Goal: Task Accomplishment & Management: Manage account settings

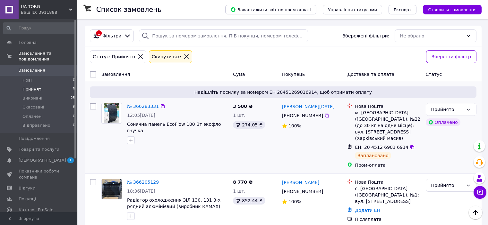
scroll to position [57, 0]
click at [52, 86] on li "Прийняті 3" at bounding box center [39, 89] width 79 height 9
click at [183, 55] on icon at bounding box center [186, 57] width 6 height 6
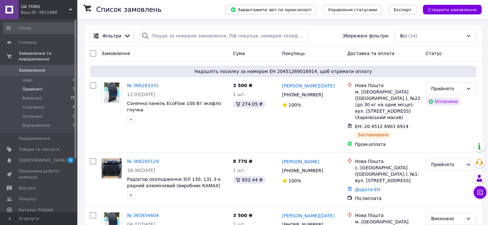
click at [48, 85] on li "Прийняті 3" at bounding box center [39, 89] width 79 height 9
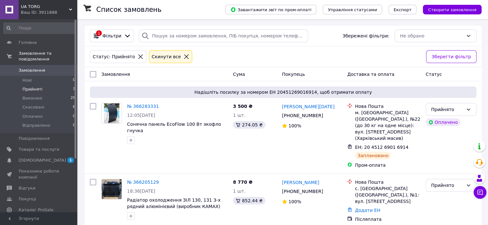
click at [184, 58] on icon at bounding box center [186, 57] width 4 height 4
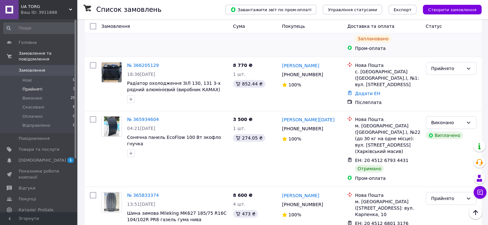
scroll to position [192, 0]
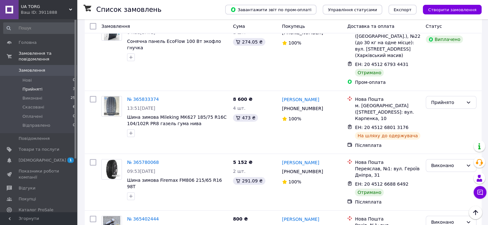
click at [43, 85] on li "Прийняті 3" at bounding box center [39, 89] width 79 height 9
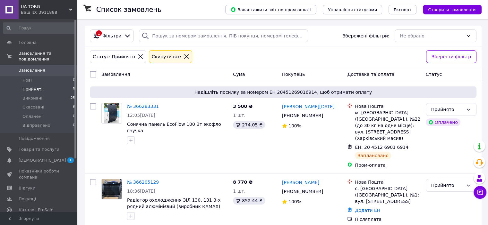
click at [183, 58] on icon at bounding box center [186, 57] width 6 height 6
